Goal: Check status: Check status

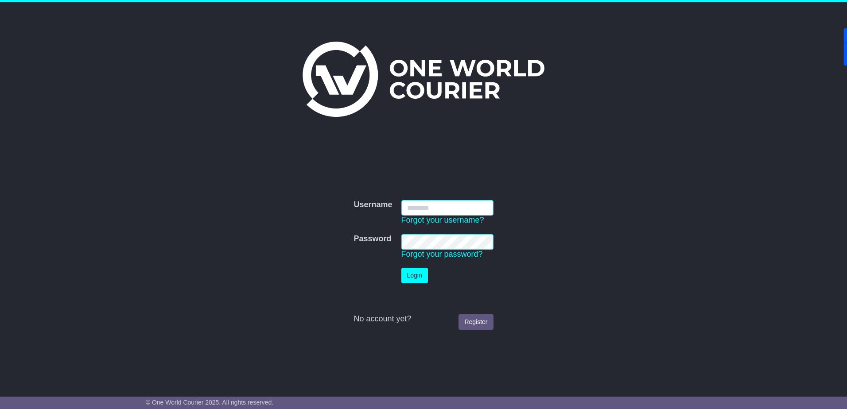
type input "**********"
click at [409, 275] on button "Login" at bounding box center [414, 275] width 27 height 15
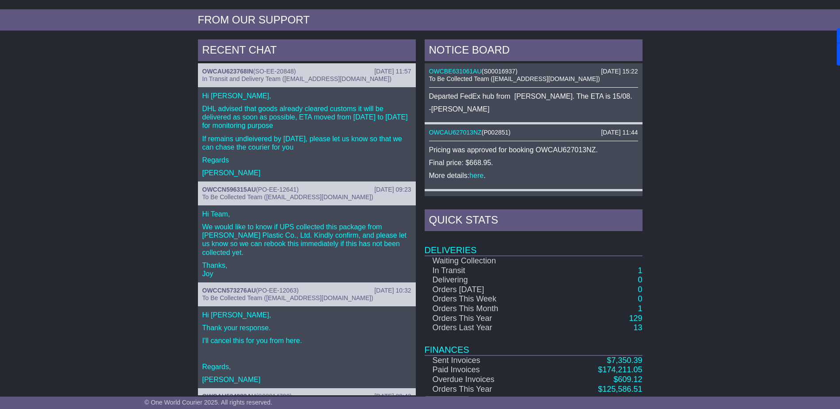
scroll to position [354, 0]
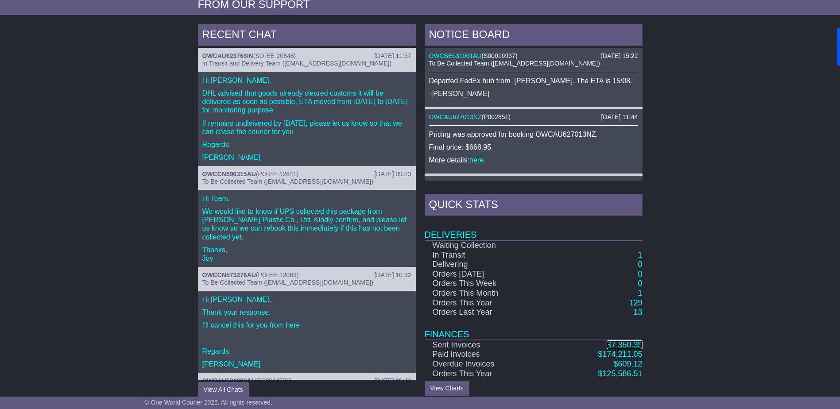
click at [622, 344] on span "7,350.39" at bounding box center [626, 345] width 31 height 9
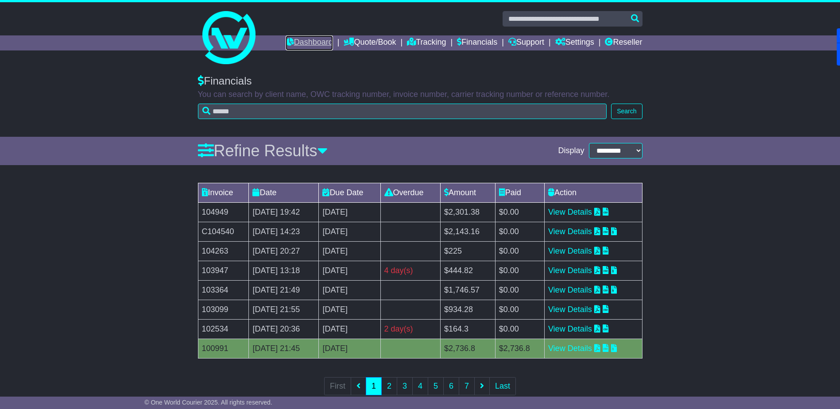
click at [314, 35] on link "Dashboard" at bounding box center [309, 42] width 47 height 15
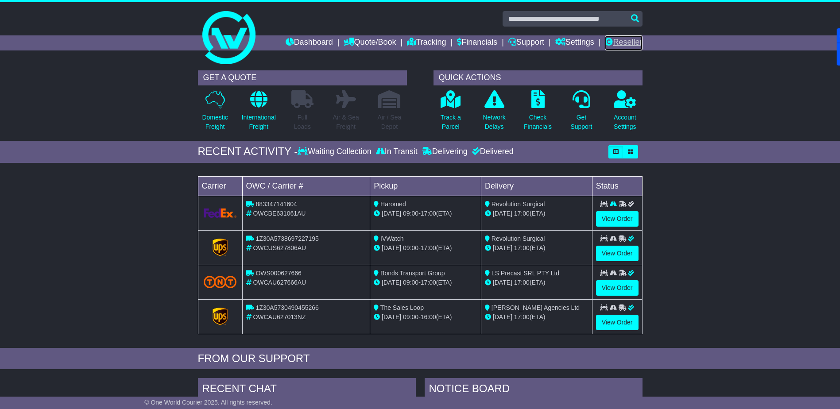
click at [631, 43] on link "Reseller" at bounding box center [623, 42] width 37 height 15
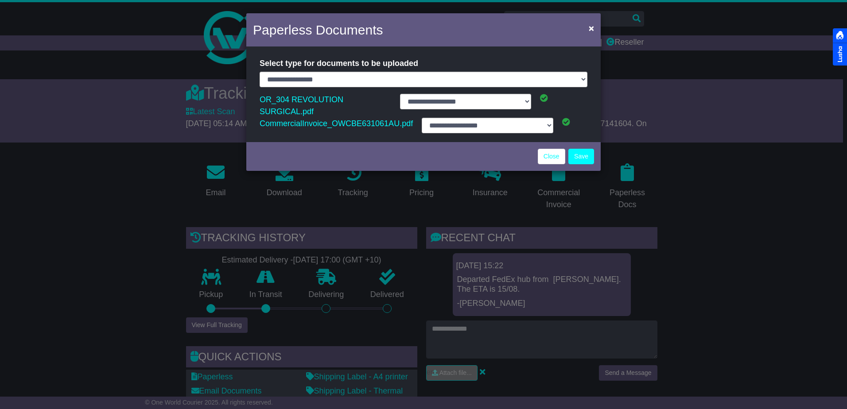
select select "**********"
click at [547, 149] on link "Close" at bounding box center [551, 156] width 27 height 15
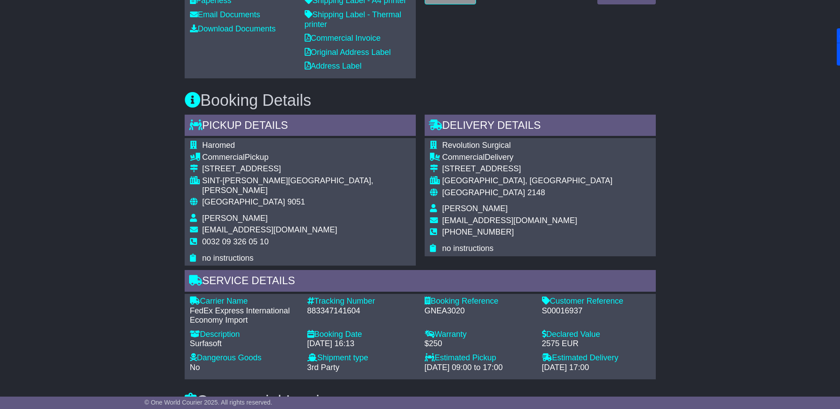
scroll to position [399, 0]
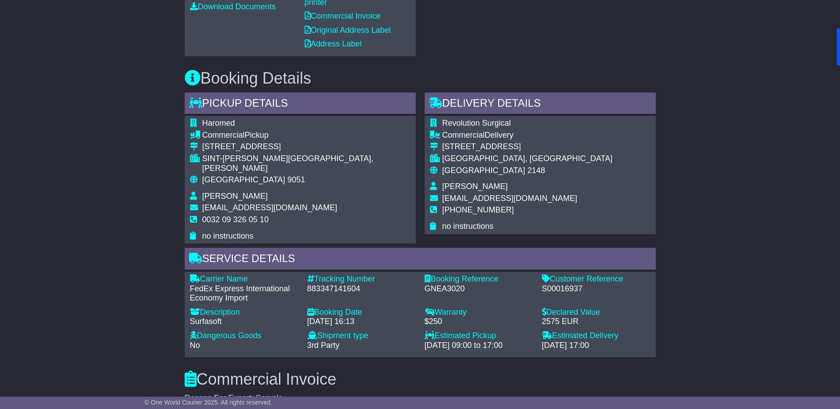
click at [352, 284] on div "883347141604" at bounding box center [361, 289] width 108 height 10
copy div "883347141604"
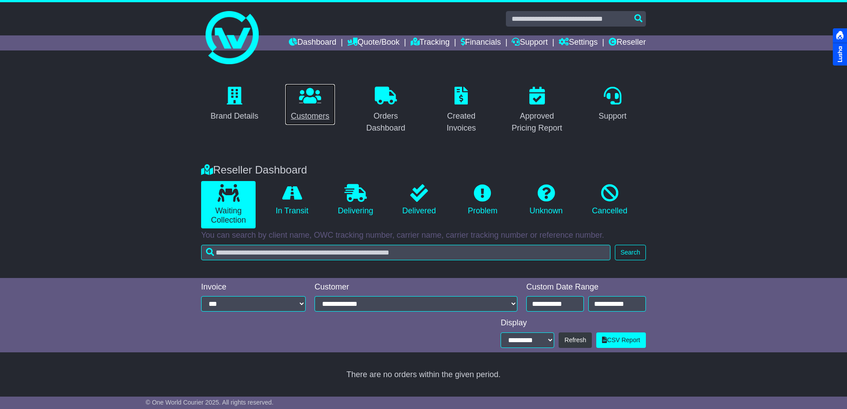
click at [308, 102] on icon at bounding box center [310, 96] width 22 height 18
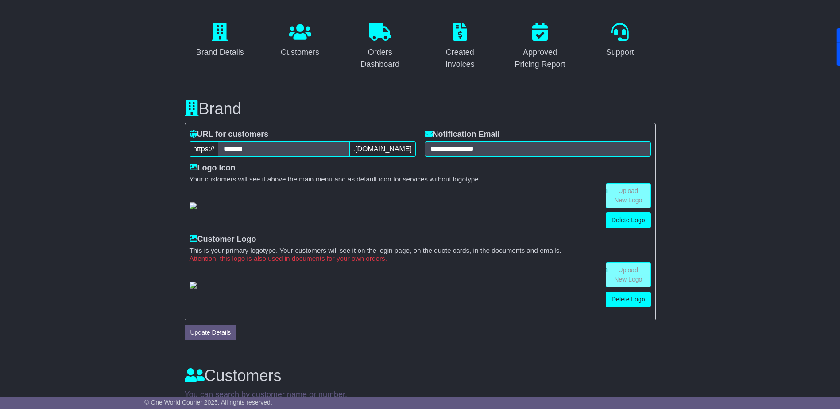
scroll to position [40, 0]
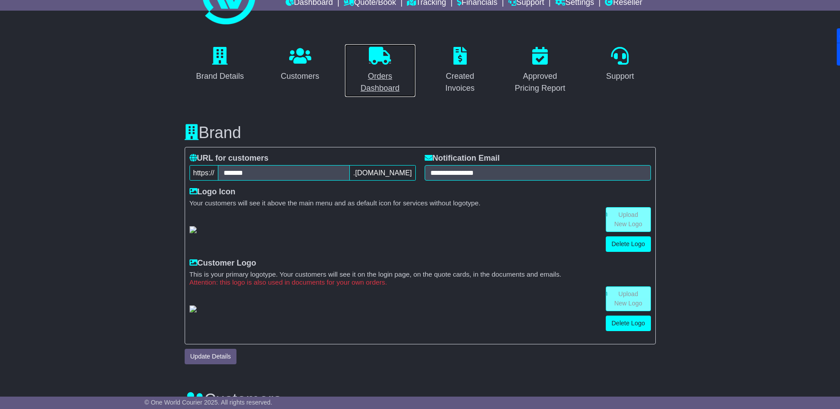
click at [386, 57] on icon at bounding box center [380, 56] width 22 height 18
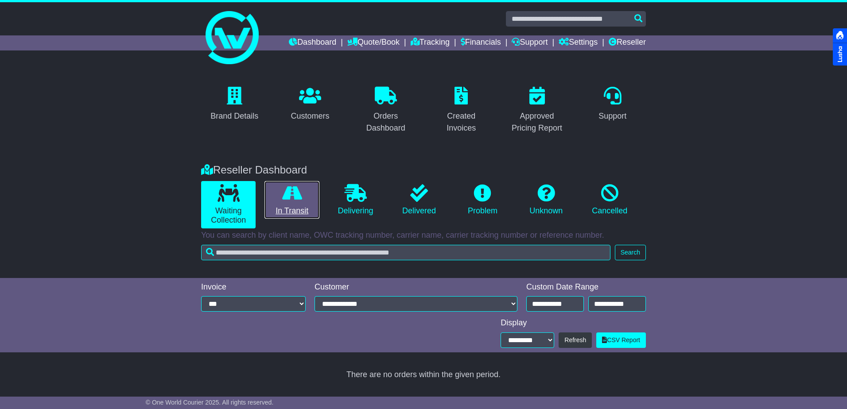
click at [288, 197] on icon at bounding box center [292, 193] width 20 height 18
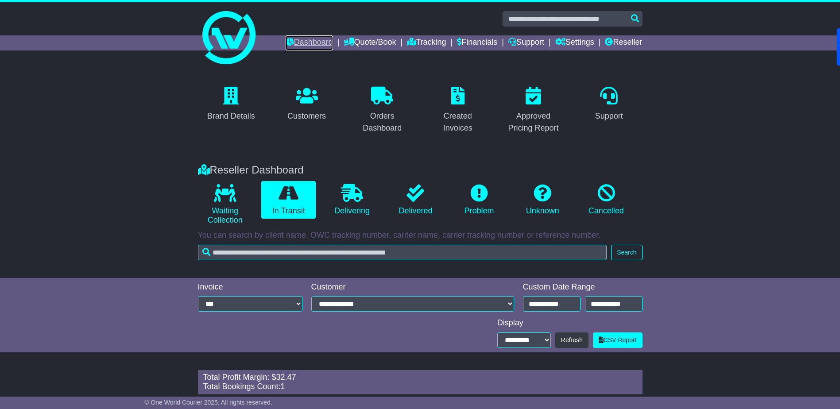
click at [301, 41] on link "Dashboard" at bounding box center [309, 42] width 47 height 15
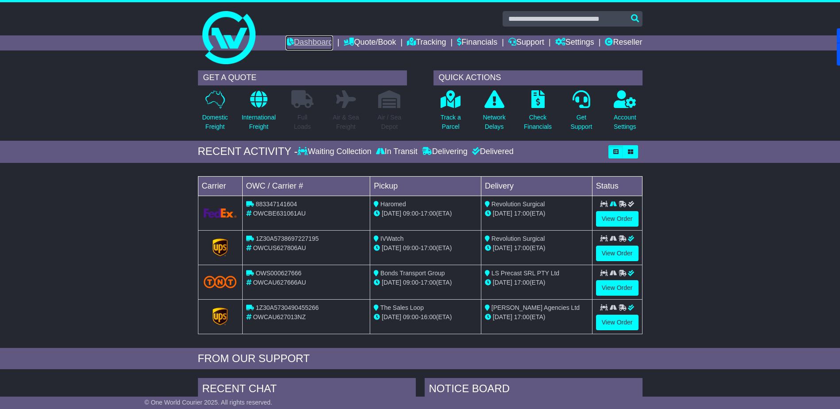
click at [306, 43] on link "Dashboard" at bounding box center [309, 42] width 47 height 15
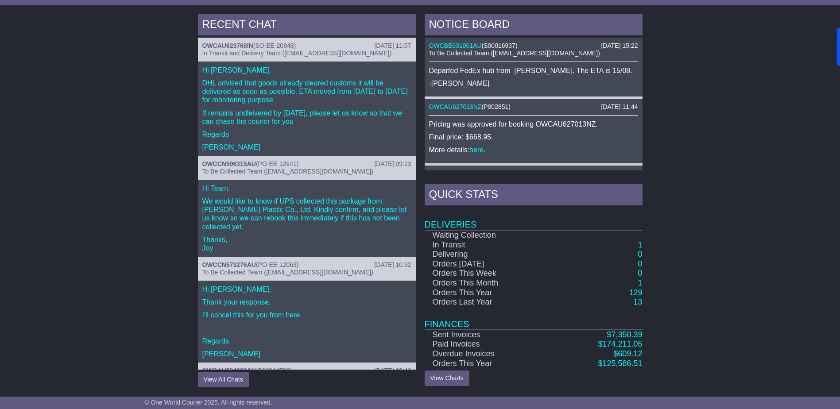
scroll to position [365, 0]
click at [621, 330] on span "7,350.39" at bounding box center [626, 334] width 31 height 9
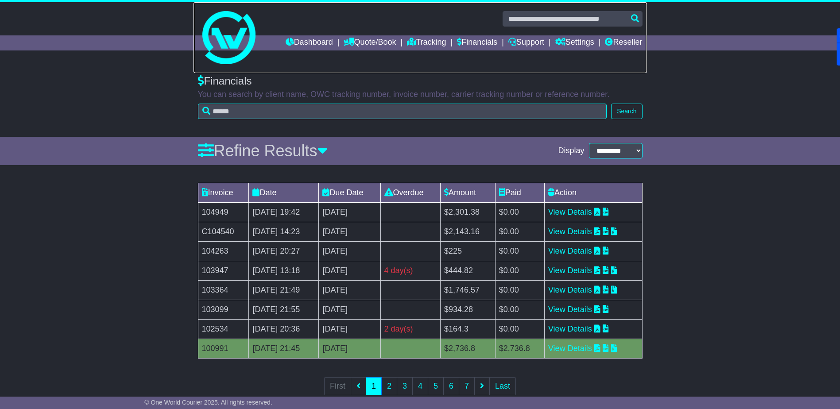
click at [307, 35] on link at bounding box center [420, 37] width 453 height 71
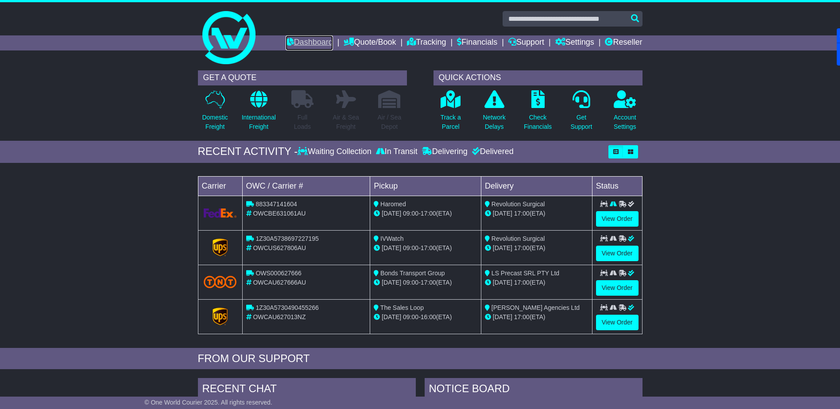
click at [297, 43] on link "Dashboard" at bounding box center [309, 42] width 47 height 15
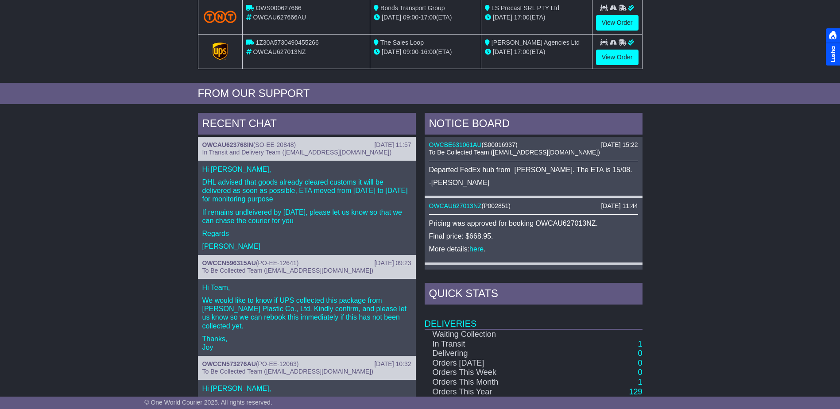
scroll to position [266, 0]
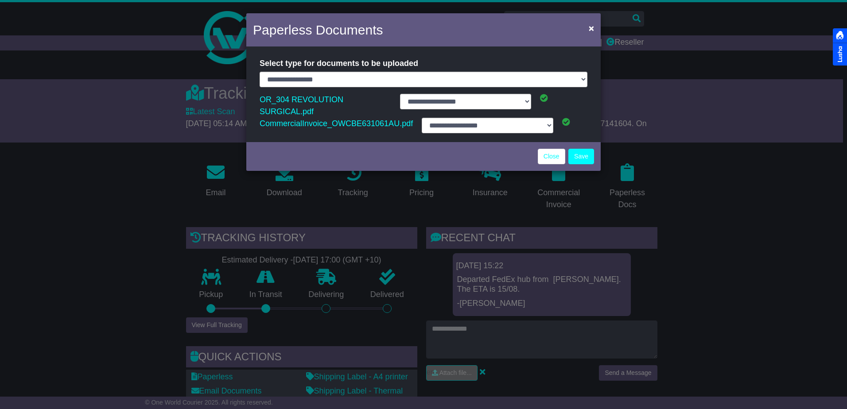
select select "**********"
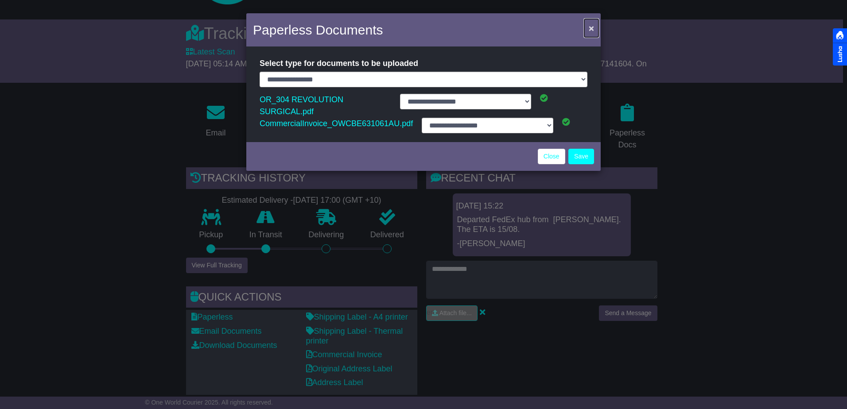
click at [592, 27] on span "×" at bounding box center [591, 28] width 5 height 10
